Goal: Task Accomplishment & Management: Complete application form

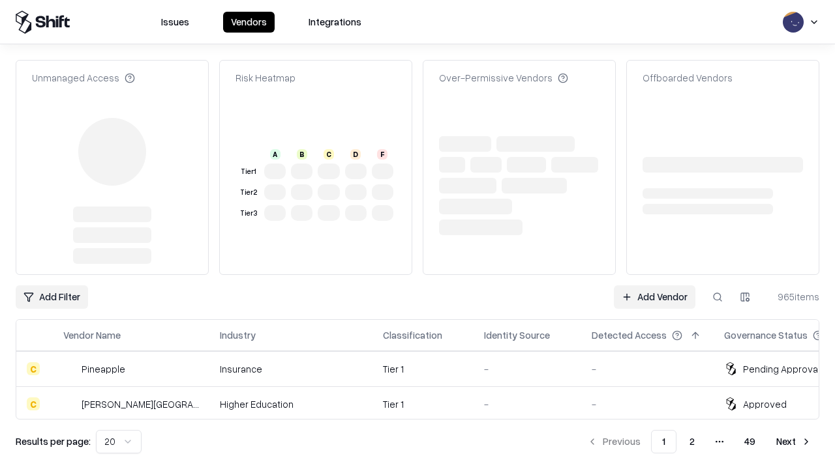
click at [654, 286] on link "Add Vendor" at bounding box center [654, 297] width 81 height 23
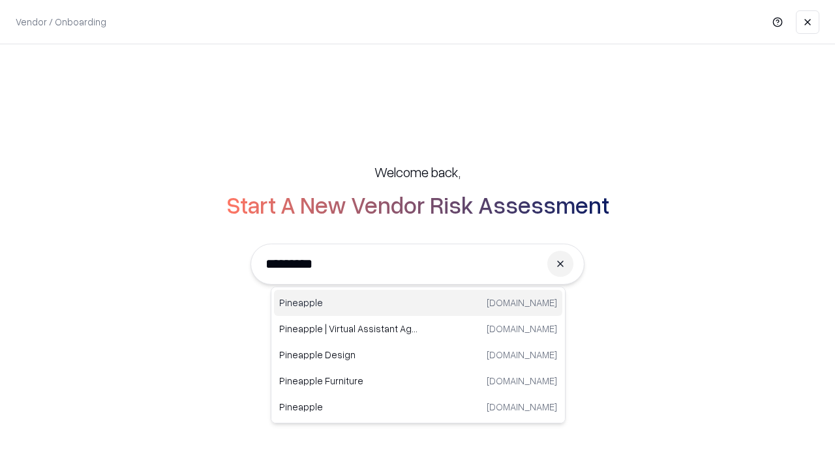
click at [418, 303] on div "Pineapple [DOMAIN_NAME]" at bounding box center [418, 303] width 288 height 26
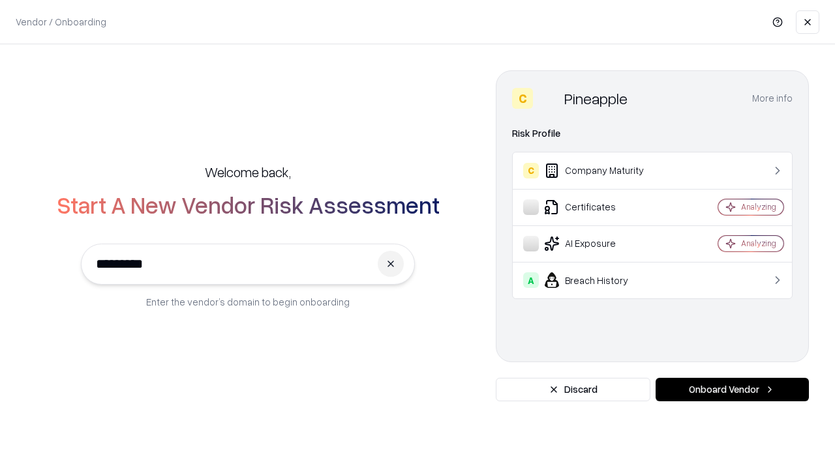
type input "*********"
click at [732, 390] on button "Onboard Vendor" at bounding box center [731, 389] width 153 height 23
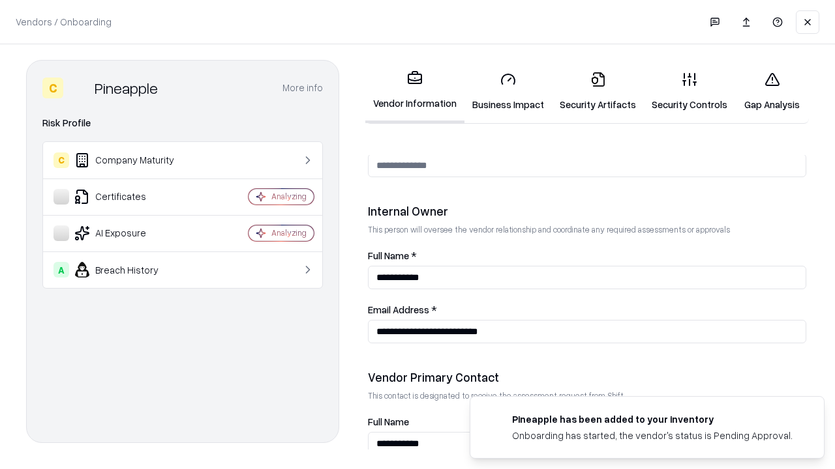
scroll to position [675, 0]
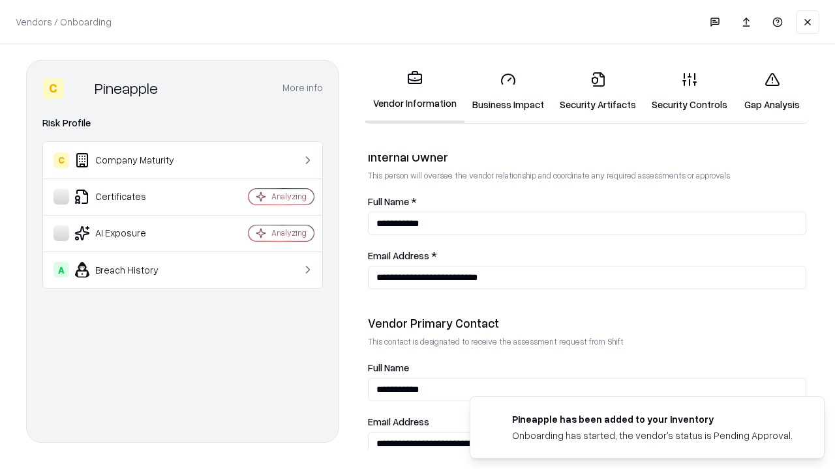
click at [508, 91] on link "Business Impact" at bounding box center [507, 91] width 87 height 61
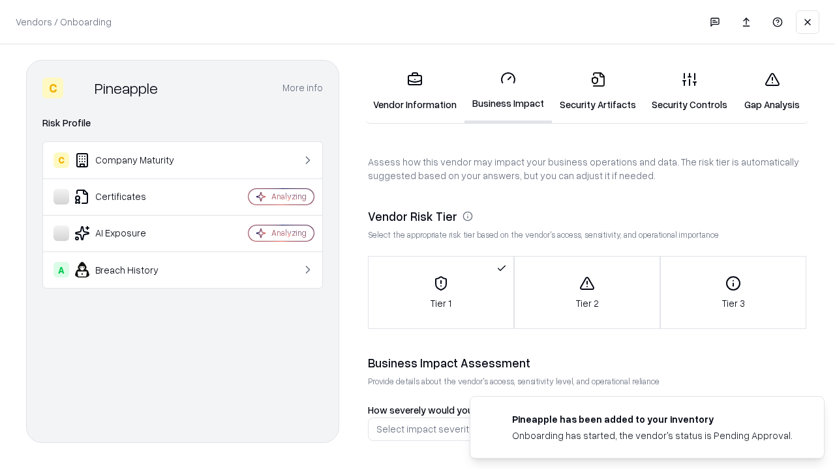
click at [597, 91] on link "Security Artifacts" at bounding box center [598, 91] width 92 height 61
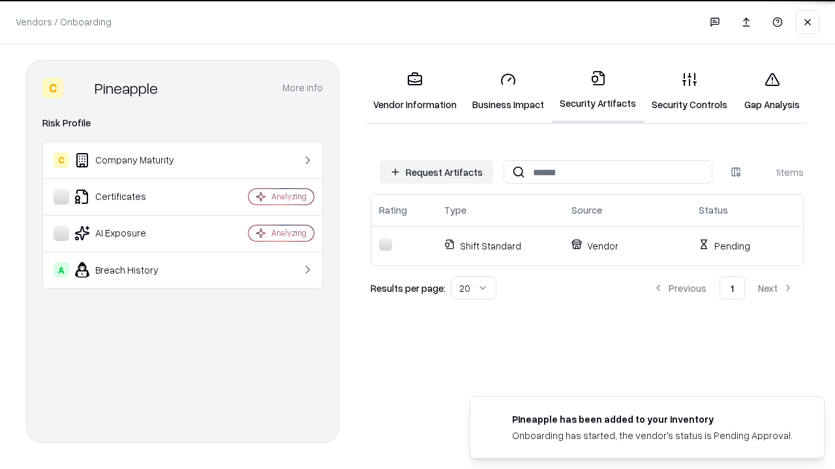
click at [436, 172] on button "Request Artifacts" at bounding box center [435, 171] width 113 height 23
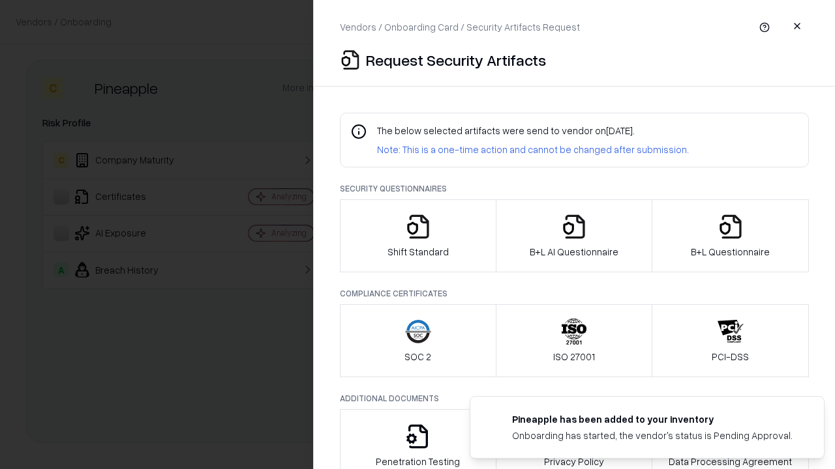
click at [417, 236] on icon "button" at bounding box center [418, 227] width 26 height 26
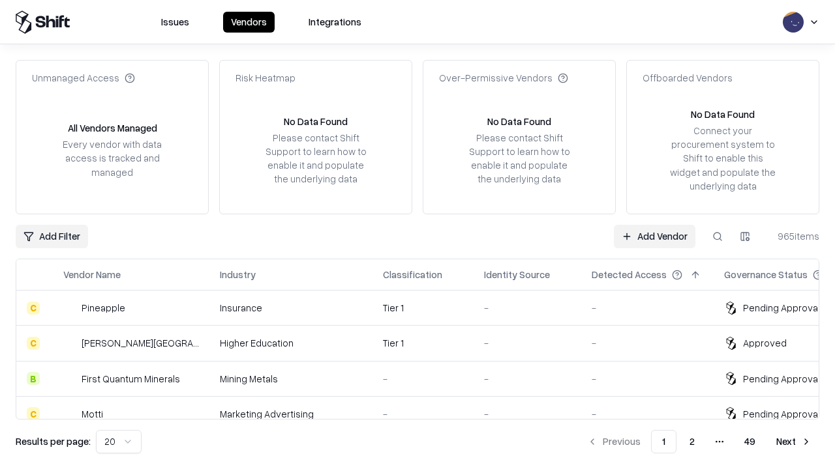
click at [654, 236] on link "Add Vendor" at bounding box center [654, 236] width 81 height 23
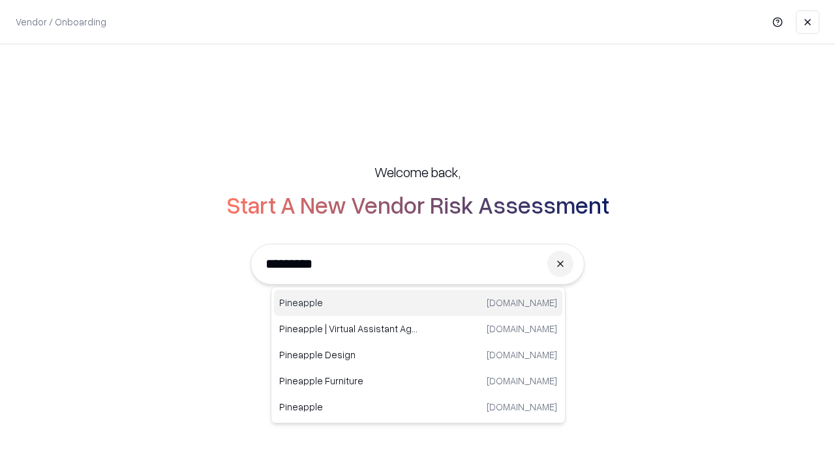
click at [418, 303] on div "Pineapple [DOMAIN_NAME]" at bounding box center [418, 303] width 288 height 26
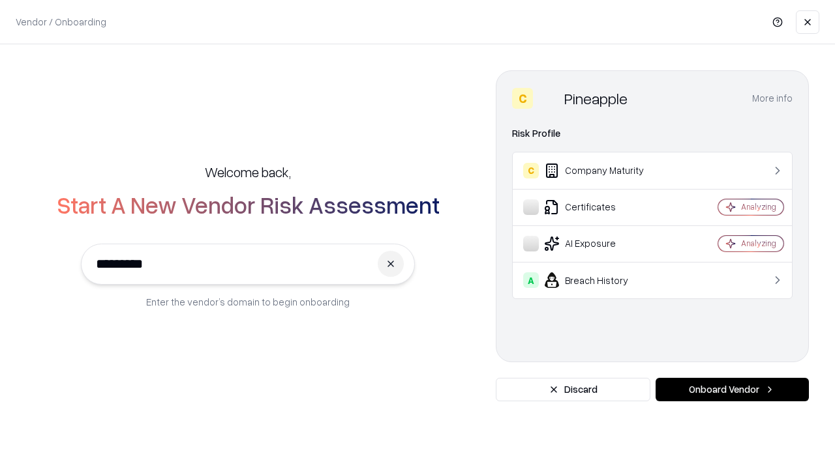
type input "*********"
click at [732, 390] on button "Onboard Vendor" at bounding box center [731, 389] width 153 height 23
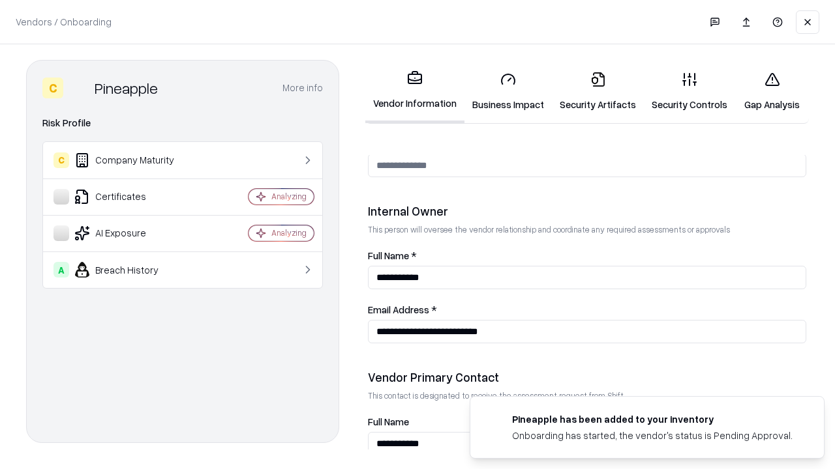
scroll to position [675, 0]
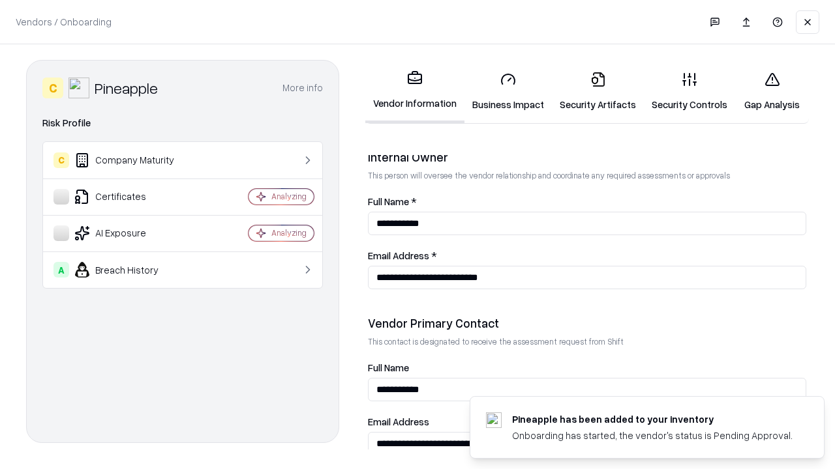
click at [771, 91] on link "Gap Analysis" at bounding box center [772, 91] width 74 height 61
